Goal: Task Accomplishment & Management: Manage account settings

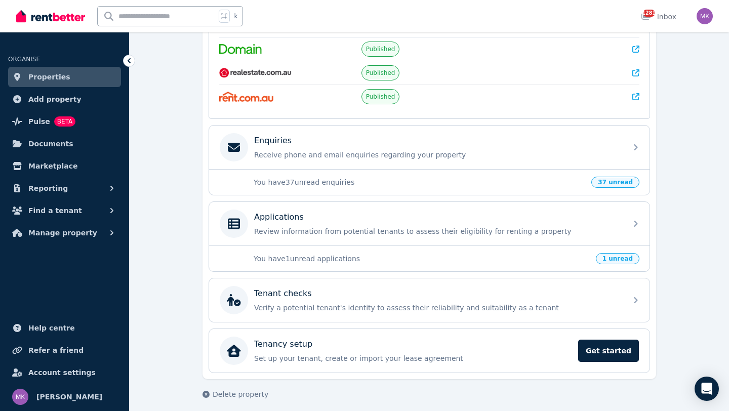
scroll to position [239, 0]
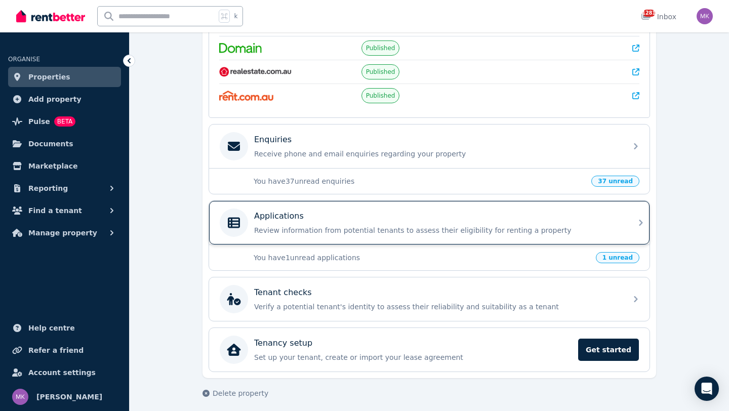
click at [333, 223] on div "Applications Review information from potential tenants to assess their eligibil…" at bounding box center [437, 222] width 367 height 25
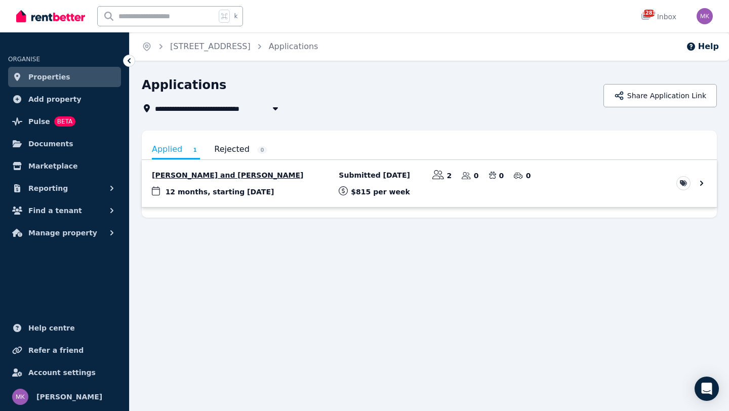
click at [225, 167] on link "View application: Ofir Argov and Tomer Harel" at bounding box center [429, 183] width 575 height 47
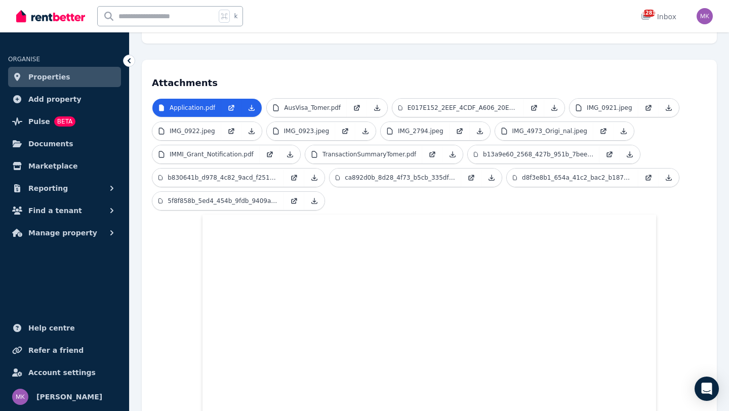
scroll to position [217, 0]
click at [253, 103] on icon at bounding box center [252, 107] width 8 height 8
click at [381, 98] on link at bounding box center [377, 107] width 20 height 18
click at [550, 98] on link at bounding box center [554, 107] width 20 height 18
click at [668, 103] on icon at bounding box center [669, 107] width 8 height 8
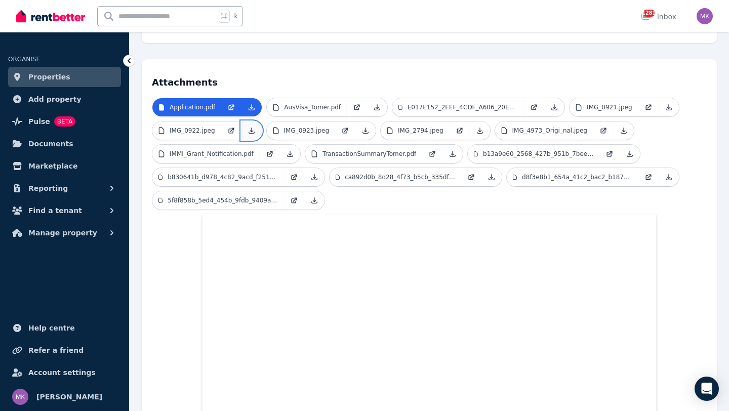
click at [250, 127] on icon at bounding box center [252, 131] width 8 height 8
click at [368, 127] on icon at bounding box center [366, 131] width 8 height 8
click at [676, 69] on h4 "Attachments" at bounding box center [429, 79] width 555 height 20
click at [478, 127] on icon at bounding box center [480, 131] width 8 height 8
click at [630, 122] on link at bounding box center [624, 131] width 20 height 18
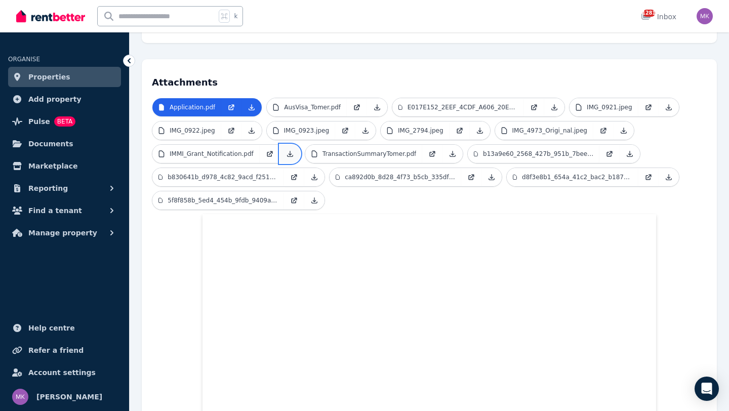
click at [288, 150] on icon at bounding box center [290, 154] width 8 height 8
click at [449, 150] on icon at bounding box center [453, 154] width 8 height 8
click at [628, 150] on icon at bounding box center [630, 154] width 8 height 8
click at [317, 173] on icon at bounding box center [314, 177] width 8 height 8
click at [493, 173] on icon at bounding box center [492, 177] width 8 height 8
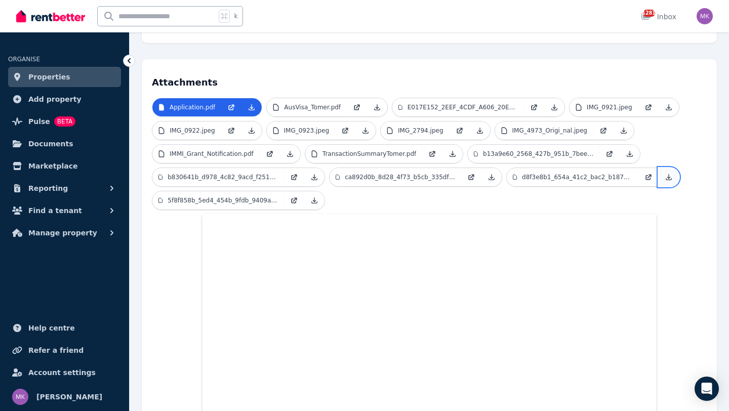
click at [671, 173] on icon at bounding box center [669, 177] width 8 height 8
click at [315, 197] on icon at bounding box center [314, 201] width 8 height 8
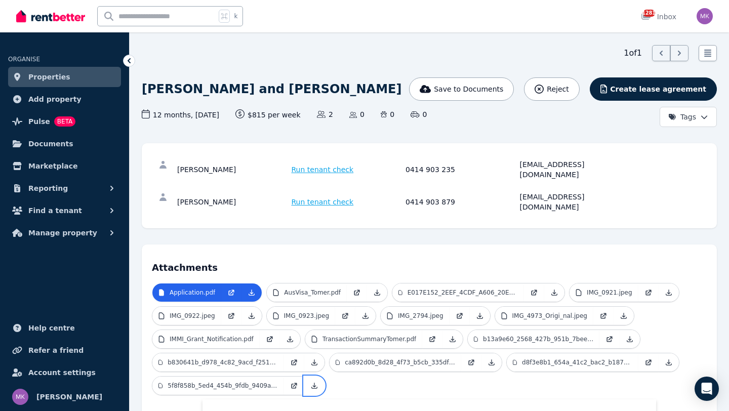
scroll to position [32, 0]
drag, startPoint x: 513, startPoint y: 160, endPoint x: 612, endPoint y: 165, distance: 98.9
click at [612, 165] on div "[PERSON_NAME] Run tenant check 0414 903 235 [EMAIL_ADDRESS][DOMAIN_NAME]" at bounding box center [404, 169] width 454 height 20
copy div "[EMAIL_ADDRESS][DOMAIN_NAME]"
click at [519, 191] on div "[PERSON_NAME] Run tenant check 0414 903 879 [EMAIL_ADDRESS][DOMAIN_NAME]" at bounding box center [404, 201] width 454 height 20
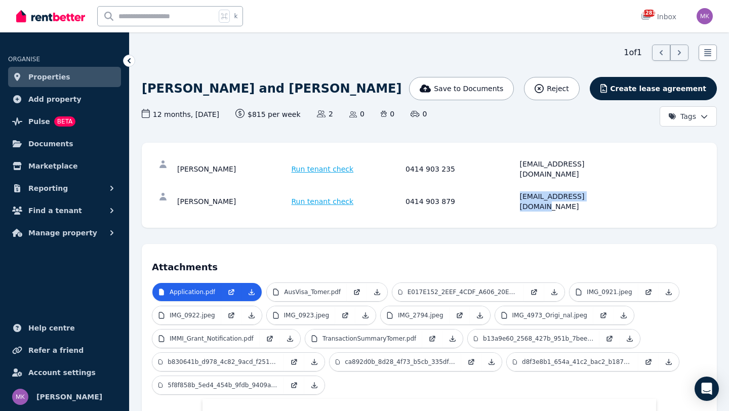
drag, startPoint x: 512, startPoint y: 185, endPoint x: 651, endPoint y: 183, distance: 138.8
click at [651, 185] on div "[PERSON_NAME] Run tenant check 0414 903 879 [EMAIL_ADDRESS][DOMAIN_NAME]" at bounding box center [429, 201] width 555 height 32
copy div "[EMAIL_ADDRESS][DOMAIN_NAME]"
